Goal: Information Seeking & Learning: Learn about a topic

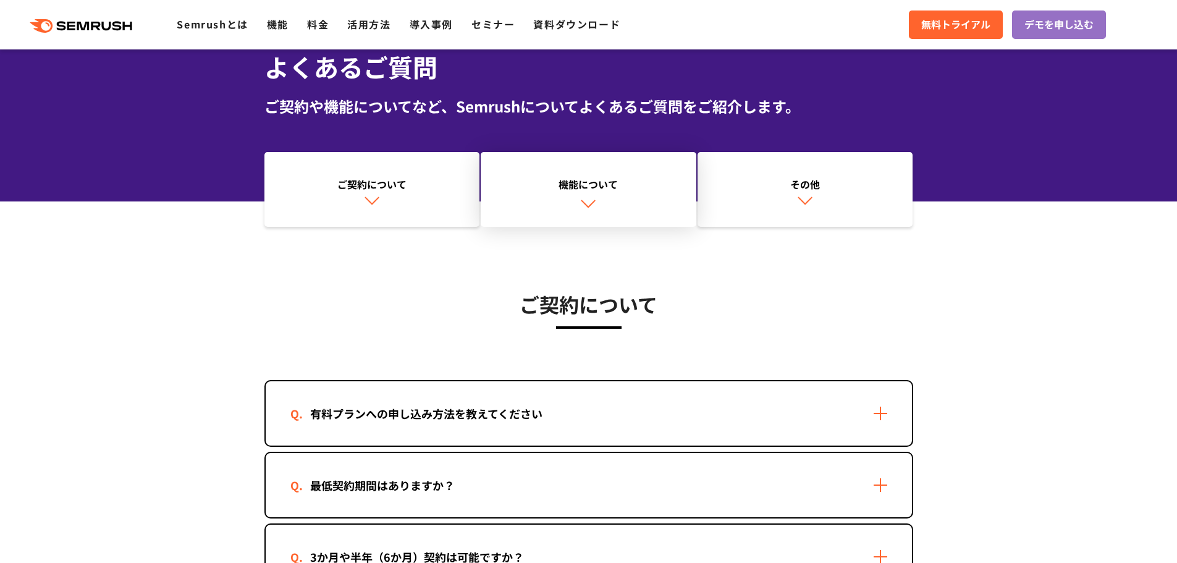
click at [565, 197] on link "機能について" at bounding box center [589, 189] width 216 height 75
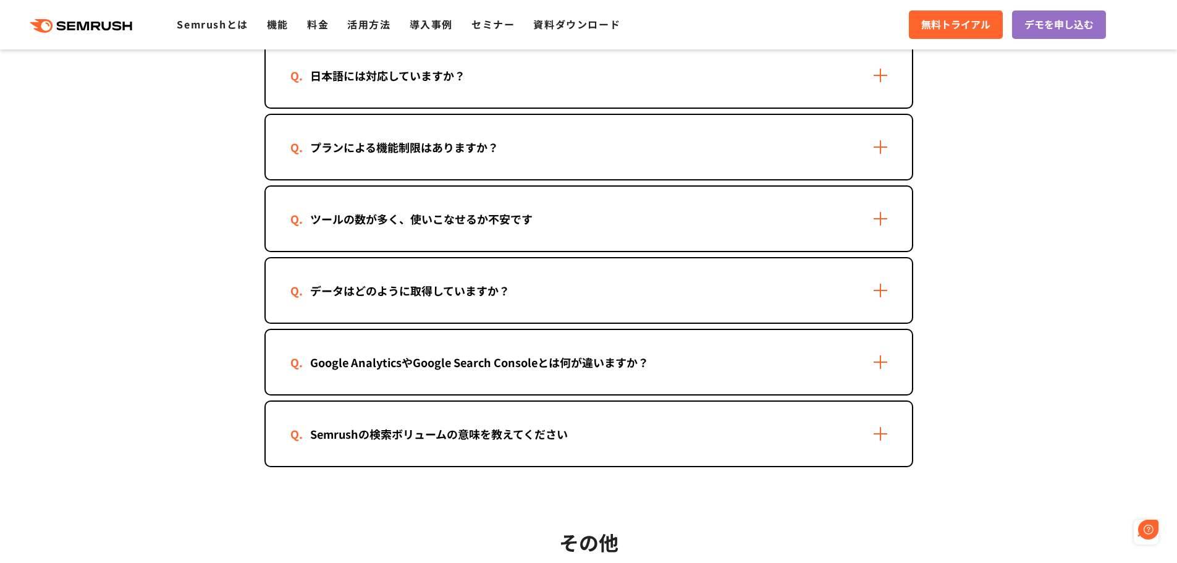
click at [548, 291] on div "データはどのように取得していますか？" at bounding box center [589, 290] width 646 height 64
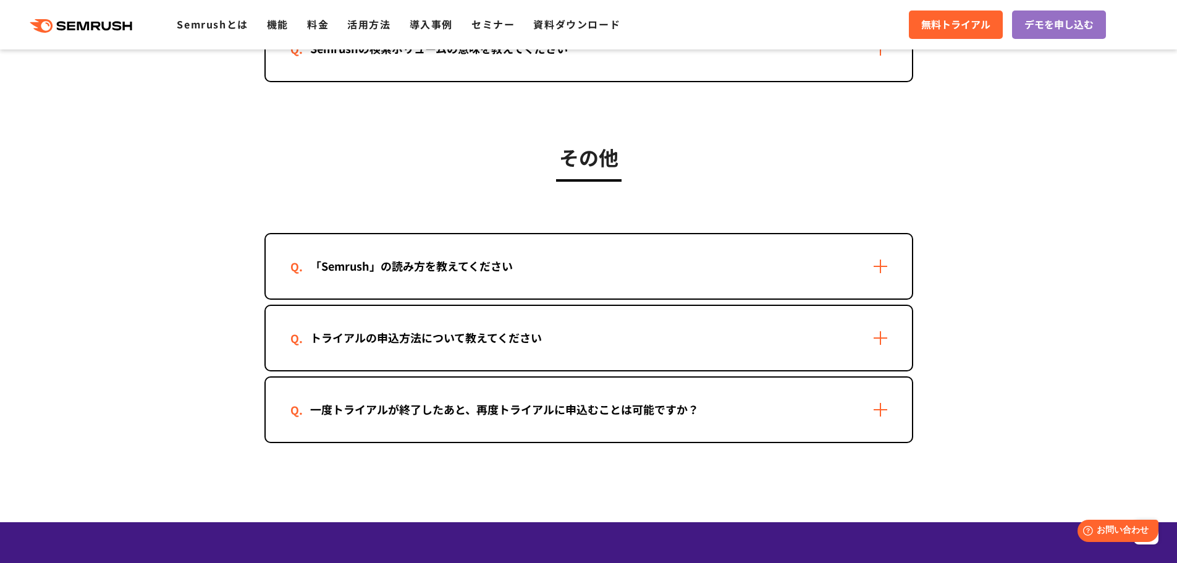
click at [221, 271] on section "その他 「Semrush」の読み方を教えてください 「セムラッシュ」とお読みください。 トライアルの申込方法について教えてください 1. 本サイト(semru…" at bounding box center [588, 286] width 1177 height 398
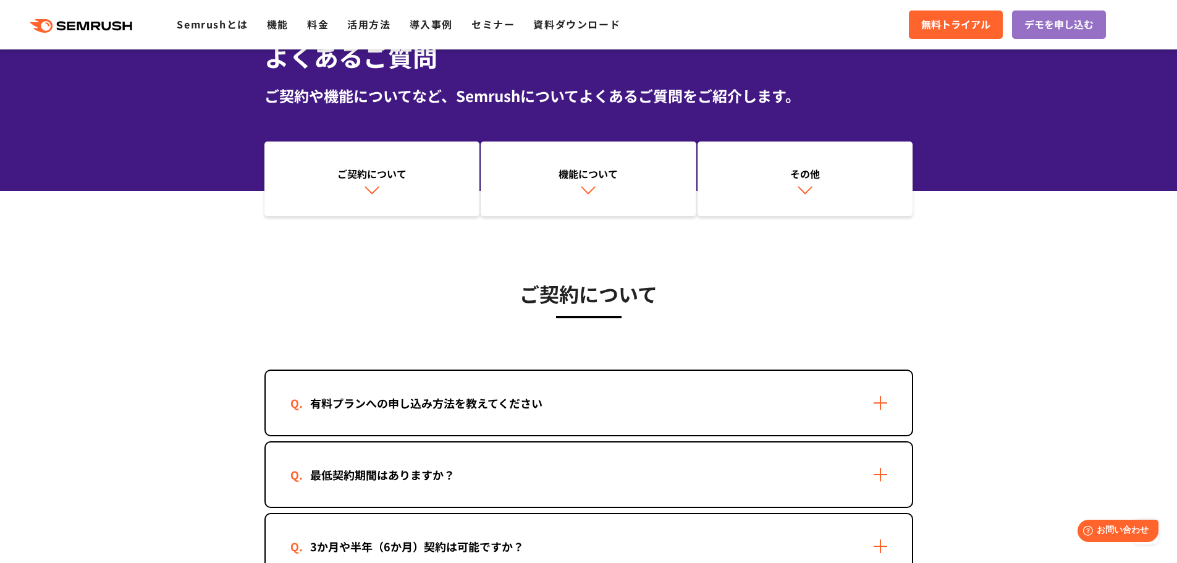
scroll to position [62, 0]
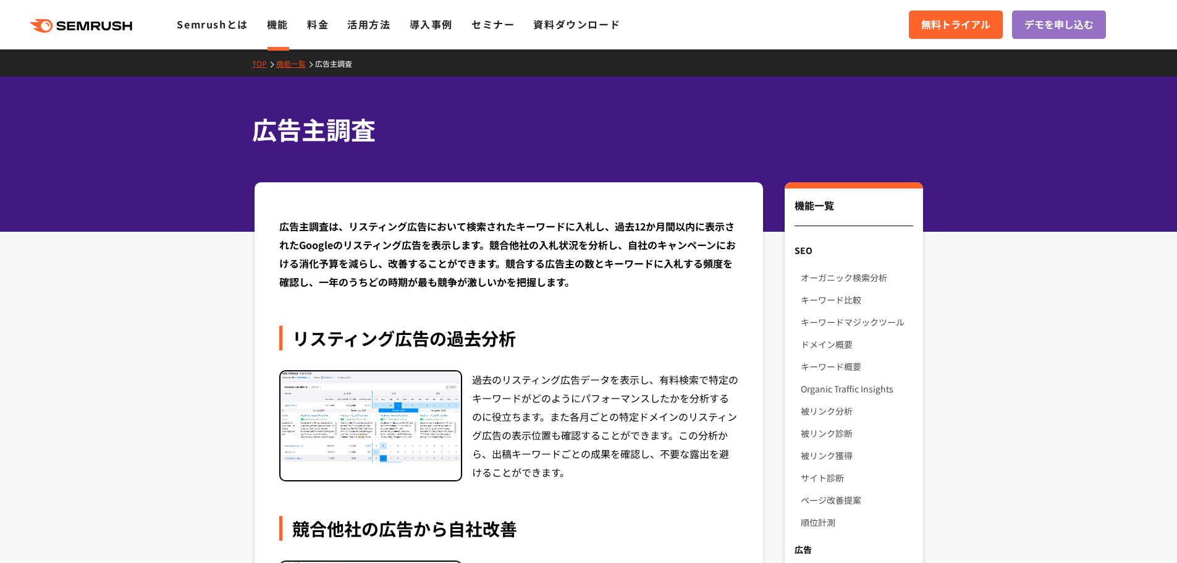
click at [300, 64] on link "機能一覧" at bounding box center [295, 63] width 39 height 11
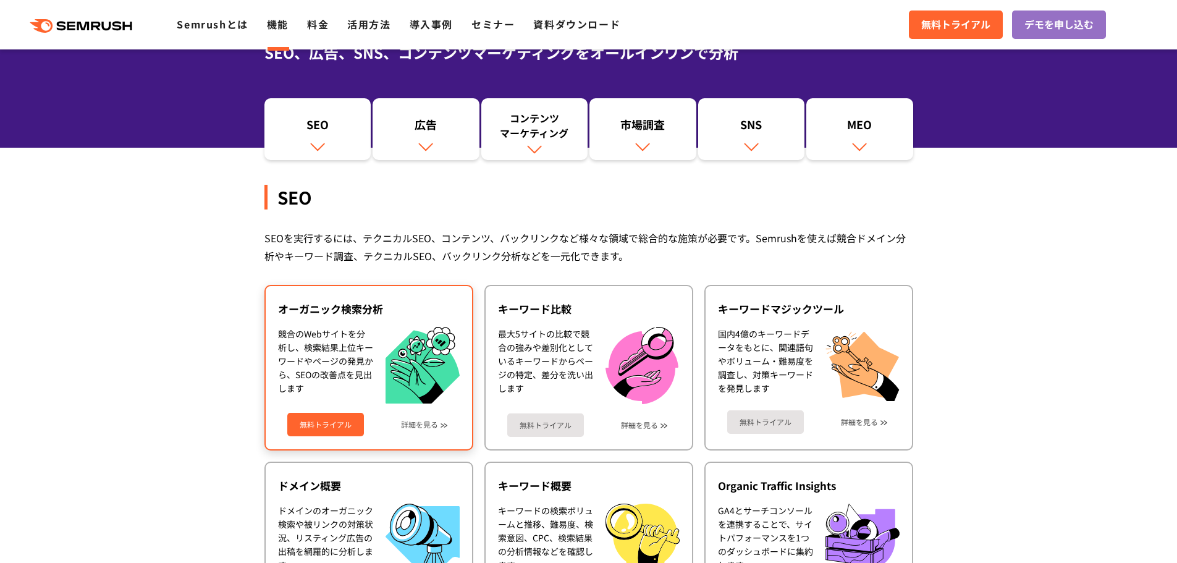
scroll to position [124, 0]
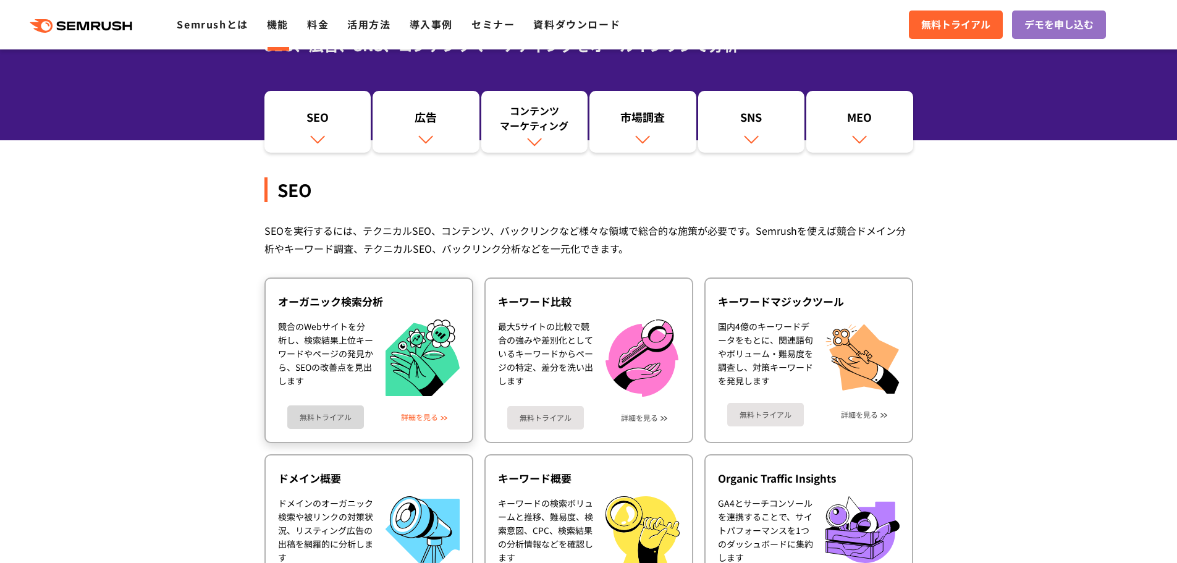
click at [434, 420] on link "詳細を見る" at bounding box center [419, 417] width 37 height 9
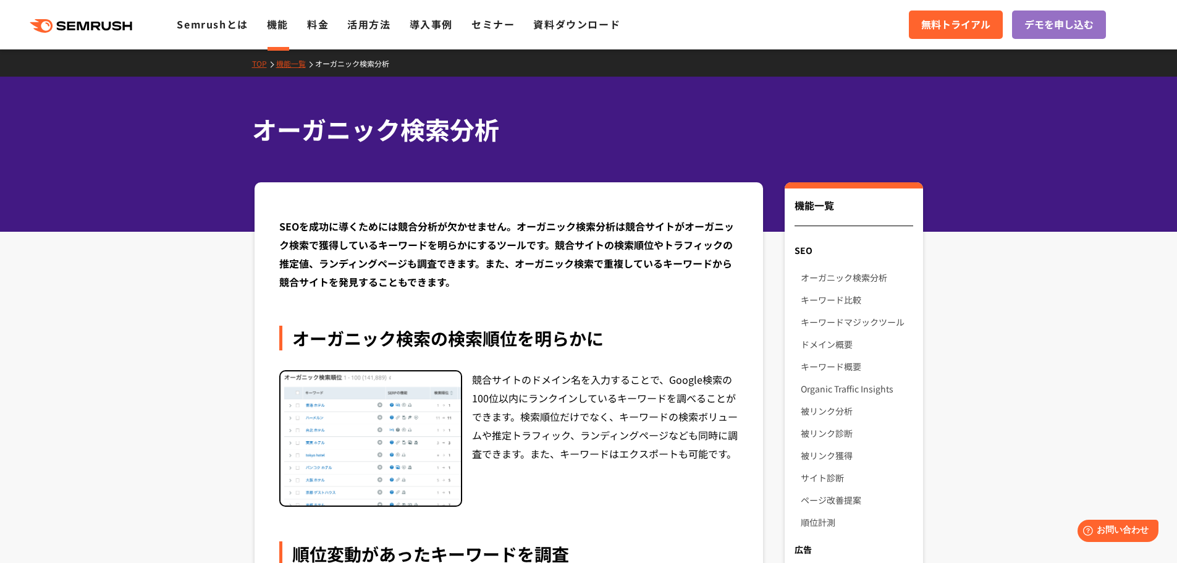
click at [847, 345] on link "ドメイン概要" at bounding box center [857, 344] width 112 height 22
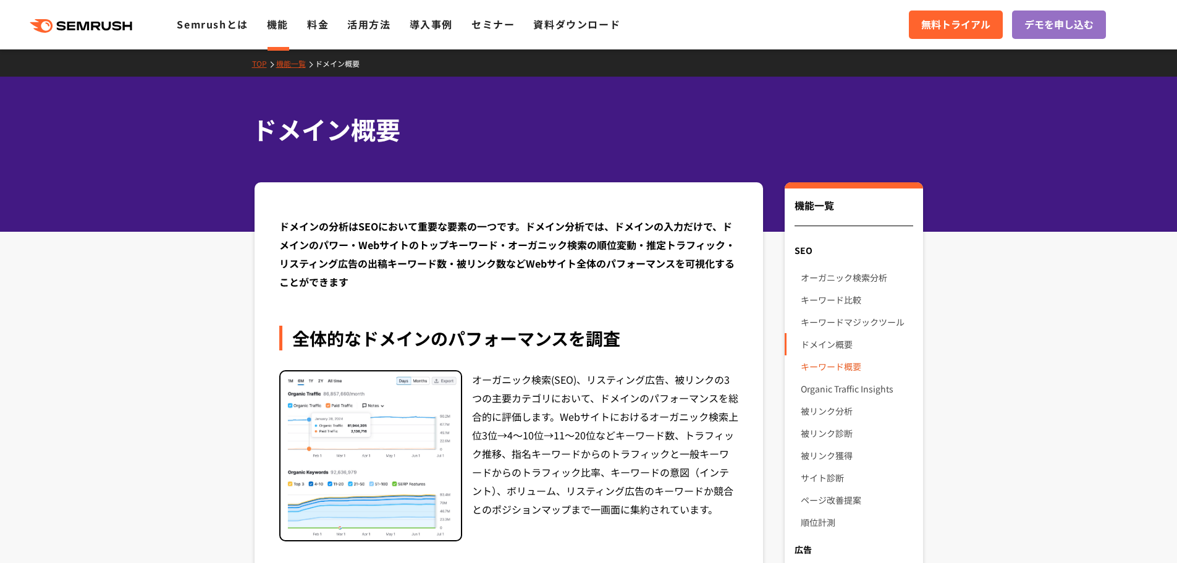
click at [839, 367] on link "キーワード概要" at bounding box center [857, 366] width 112 height 22
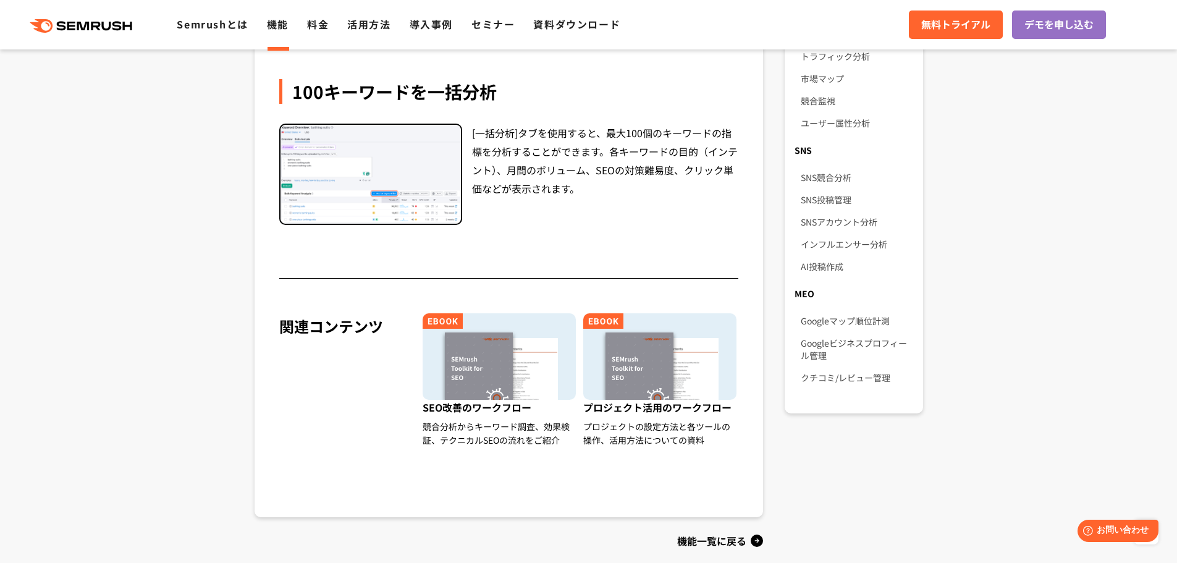
scroll to position [742, 0]
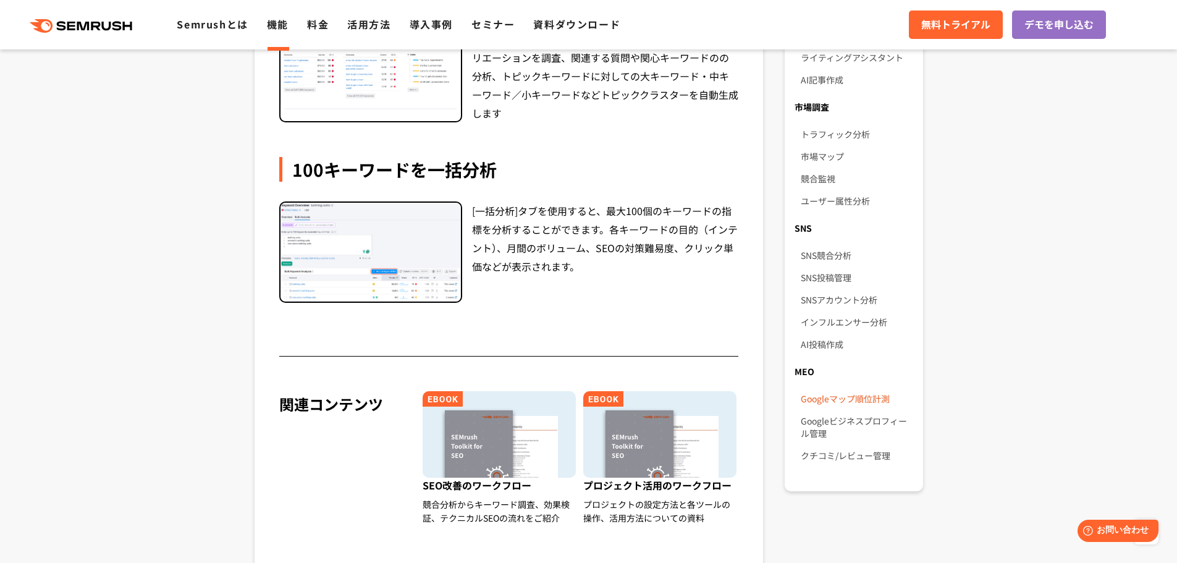
click at [849, 387] on link "Googleマップ順位計測" at bounding box center [857, 398] width 112 height 22
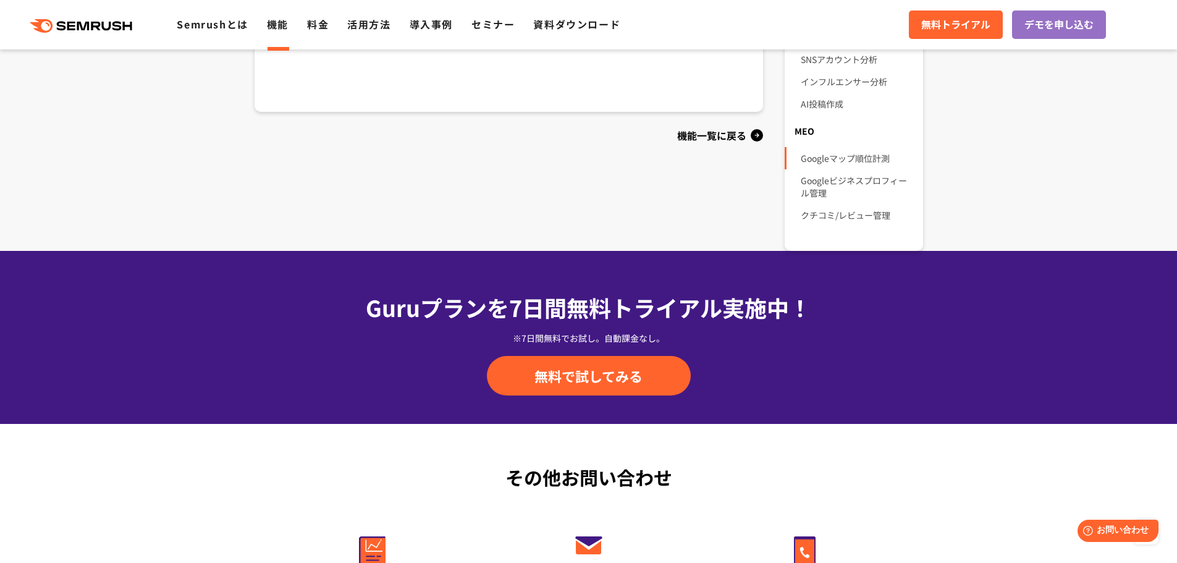
scroll to position [927, 0]
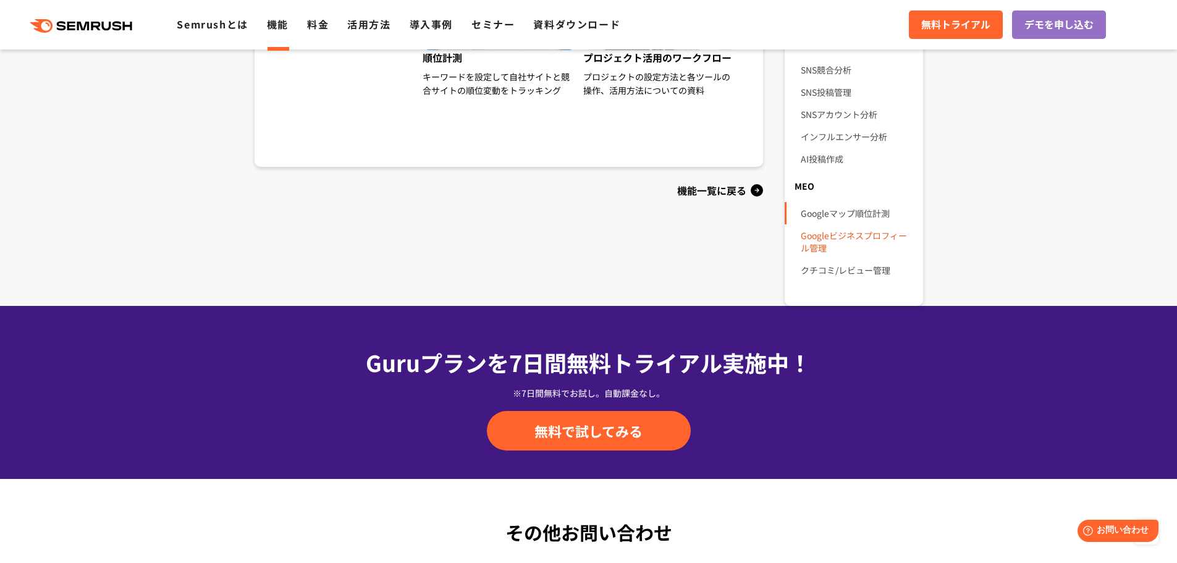
click at [813, 231] on link "Googleビジネスプロフィール管理" at bounding box center [857, 241] width 112 height 35
